Goal: Transaction & Acquisition: Subscribe to service/newsletter

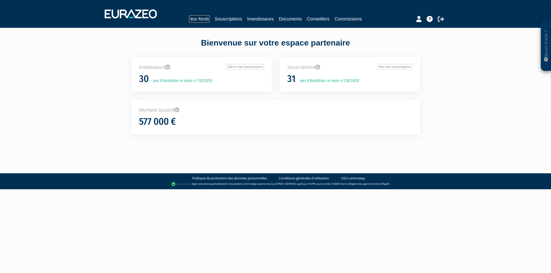
click at [200, 19] on link "Nos fonds" at bounding box center [199, 18] width 21 height 7
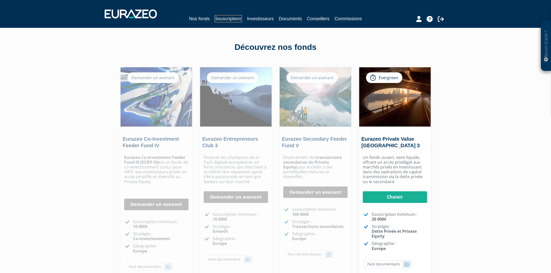
click at [228, 19] on link "Souscriptions" at bounding box center [228, 18] width 27 height 7
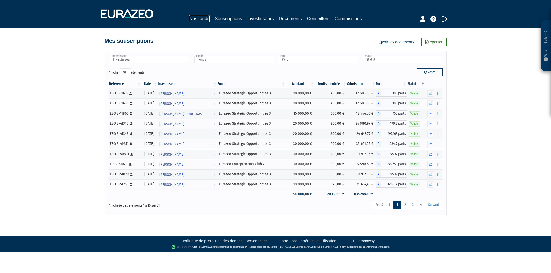
click at [200, 20] on link "Nos fonds" at bounding box center [199, 18] width 21 height 7
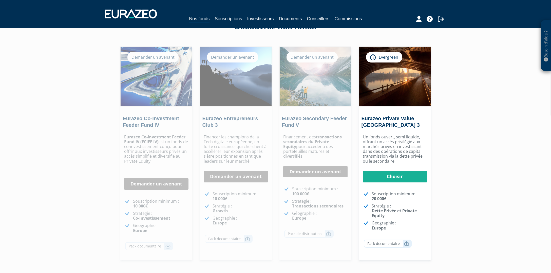
scroll to position [21, 0]
click at [135, 16] on img at bounding box center [131, 13] width 52 height 9
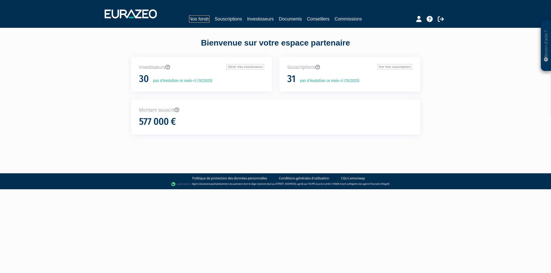
click at [202, 21] on link "Nos fonds" at bounding box center [199, 18] width 21 height 7
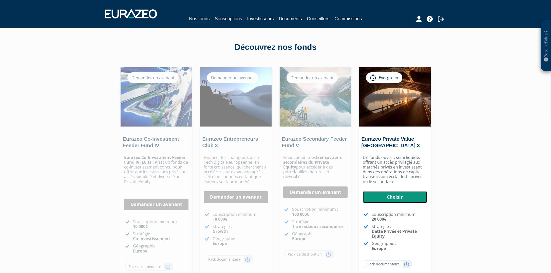
click at [382, 201] on link "Choisir" at bounding box center [395, 197] width 64 height 12
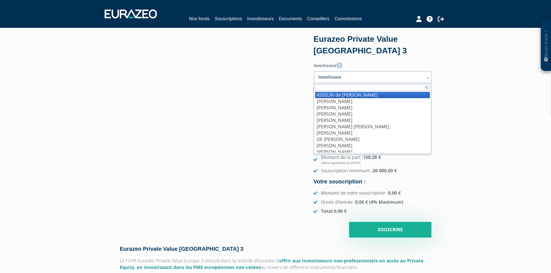
click at [424, 77] on link "Investisseur" at bounding box center [373, 77] width 118 height 12
